Goal: Information Seeking & Learning: Learn about a topic

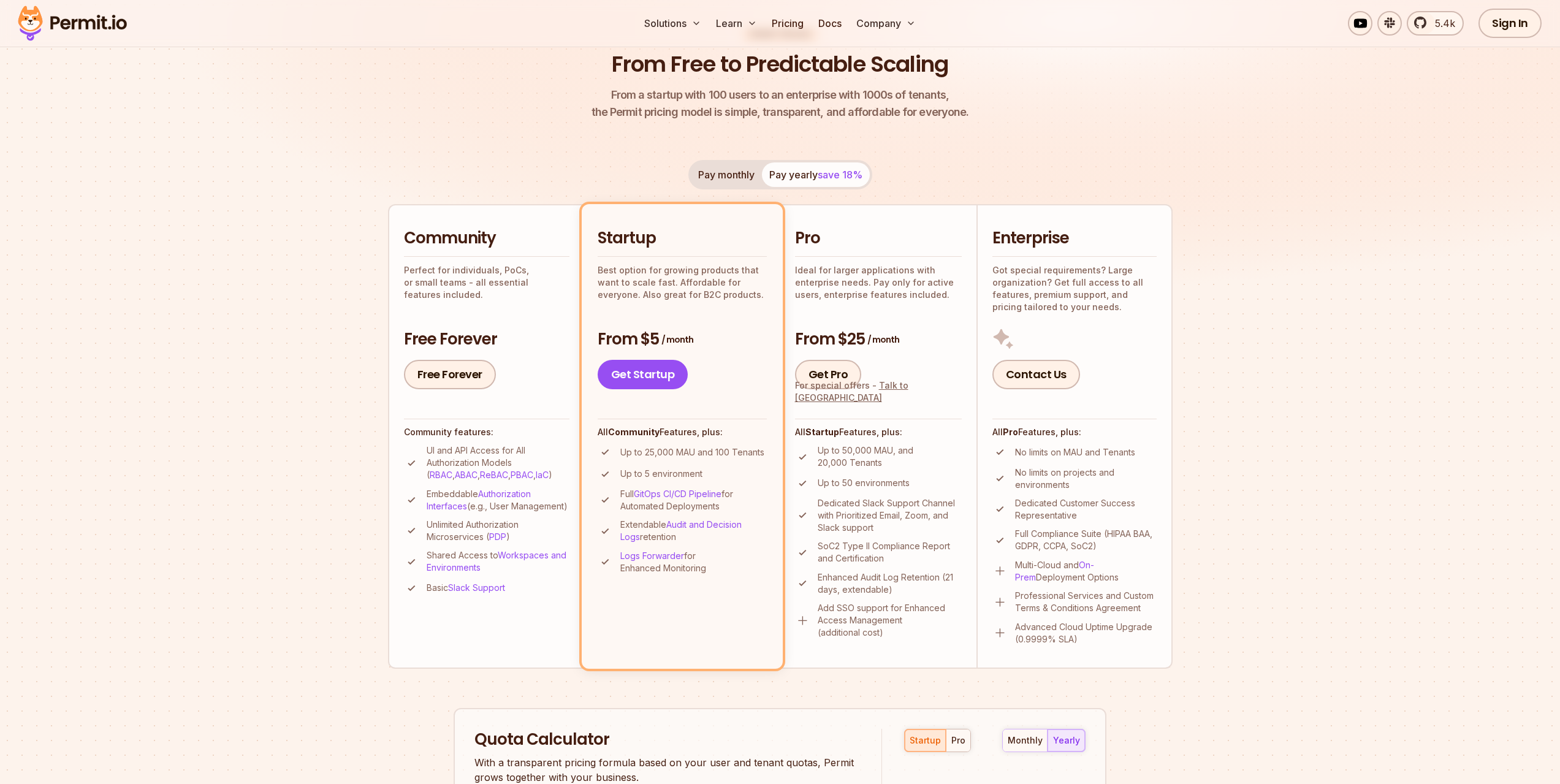
click at [699, 454] on p "Up to 25,000 MAU and 100 Tenants" at bounding box center [692, 452] width 144 height 13
click at [721, 447] on p "Up to 25,000 MAU and 100 Tenants" at bounding box center [692, 452] width 144 height 13
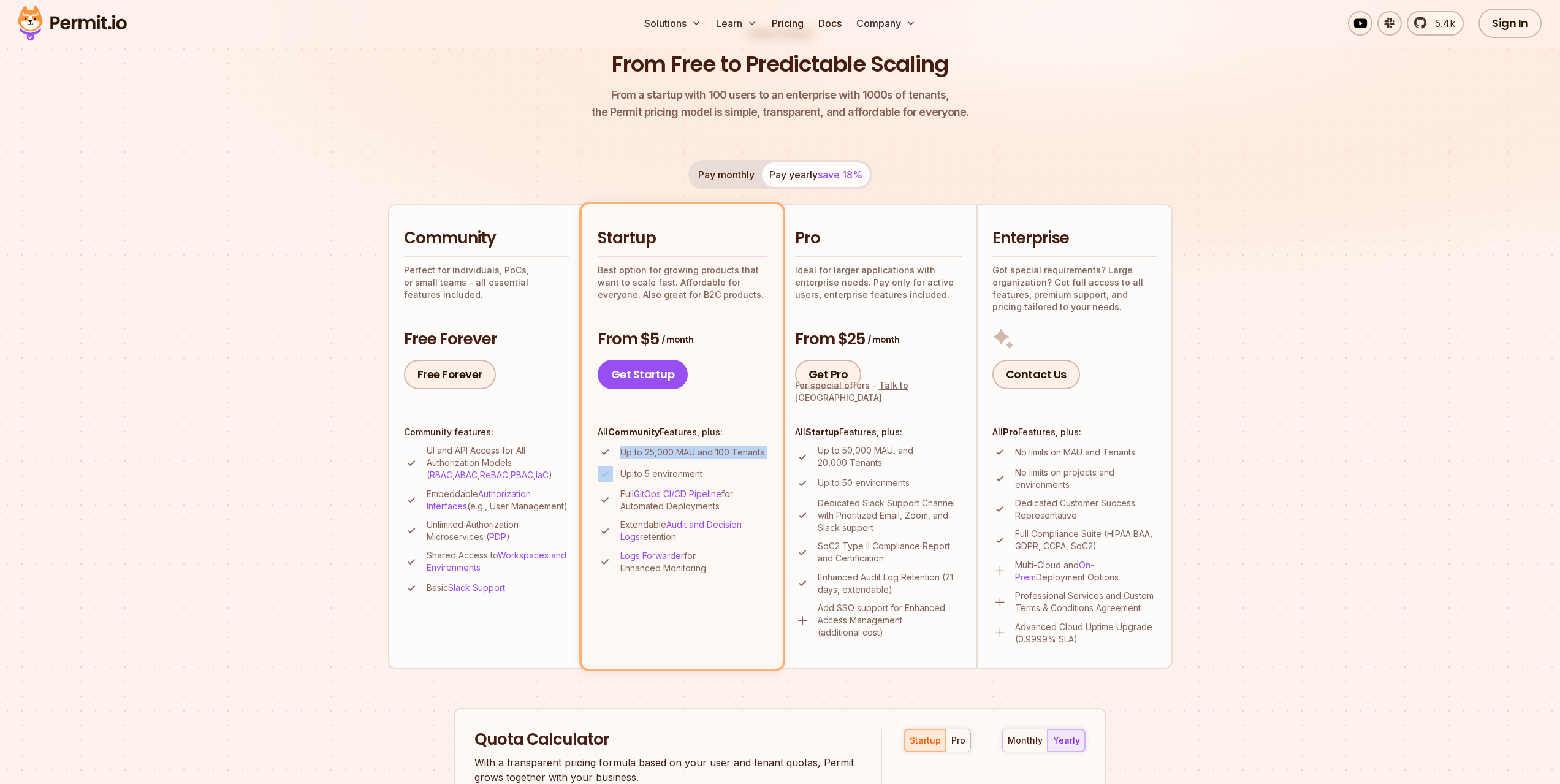
click at [721, 447] on p "Up to 25,000 MAU and 100 Tenants" at bounding box center [692, 452] width 144 height 13
click at [677, 451] on p "Up to 25,000 MAU and 100 Tenants" at bounding box center [692, 452] width 144 height 13
click at [654, 453] on p "Up to 25,000 MAU and 100 Tenants" at bounding box center [692, 452] width 144 height 13
